Goal: Find specific page/section: Find specific page/section

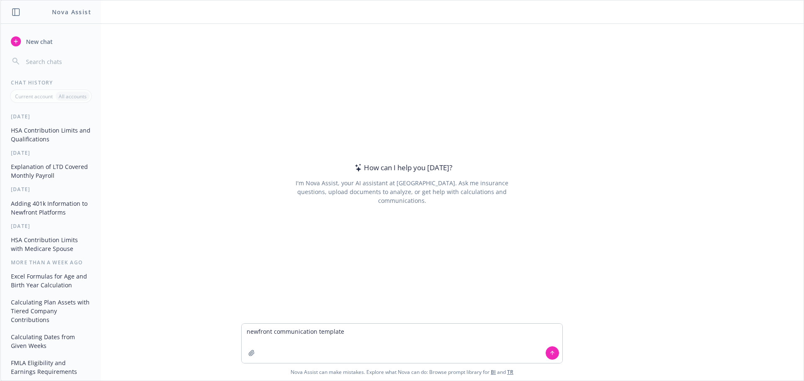
type textarea "newfront communication templates"
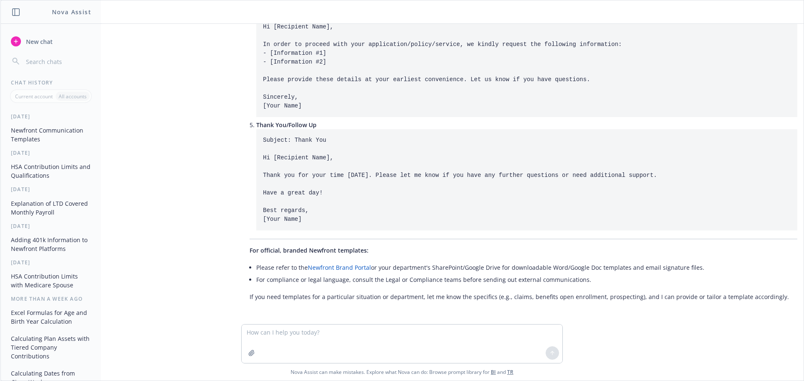
scroll to position [556, 0]
click at [327, 263] on link "Newfront Brand Portal" at bounding box center [339, 267] width 63 height 8
